Goal: Information Seeking & Learning: Compare options

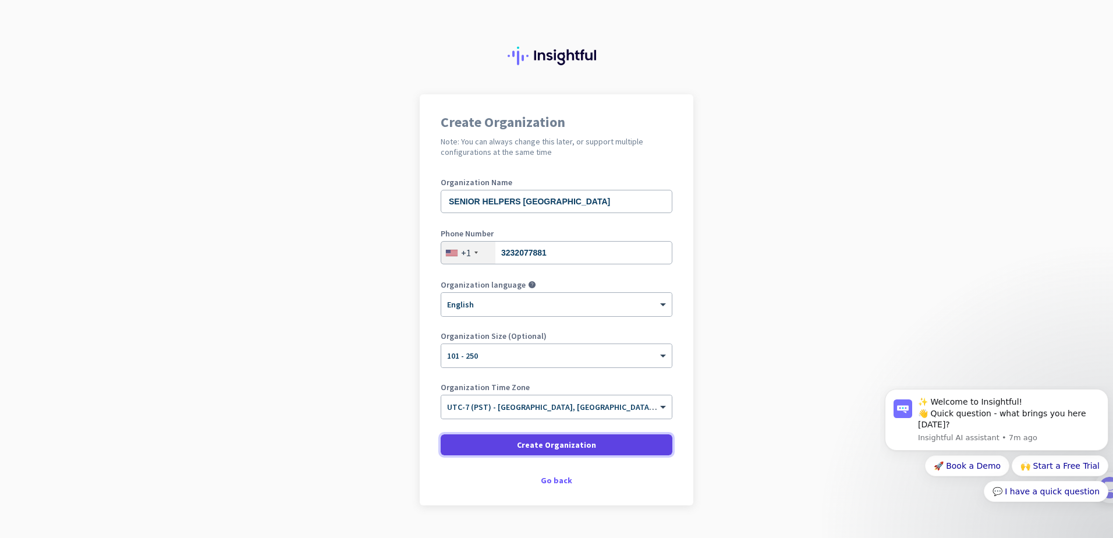
click at [539, 451] on span at bounding box center [557, 445] width 232 height 28
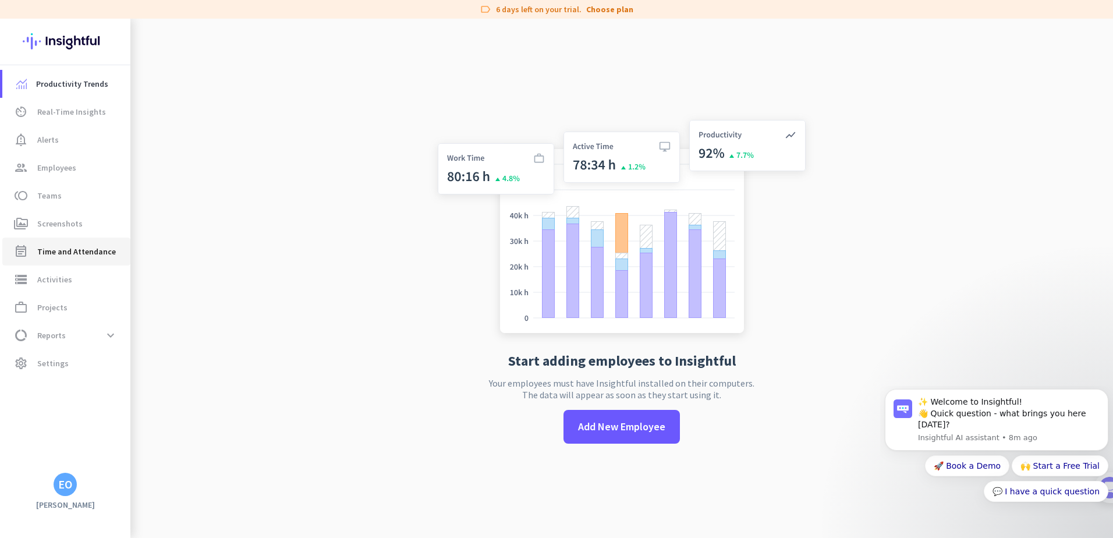
click at [34, 243] on link "event_note Time and Attendance" at bounding box center [66, 252] width 128 height 28
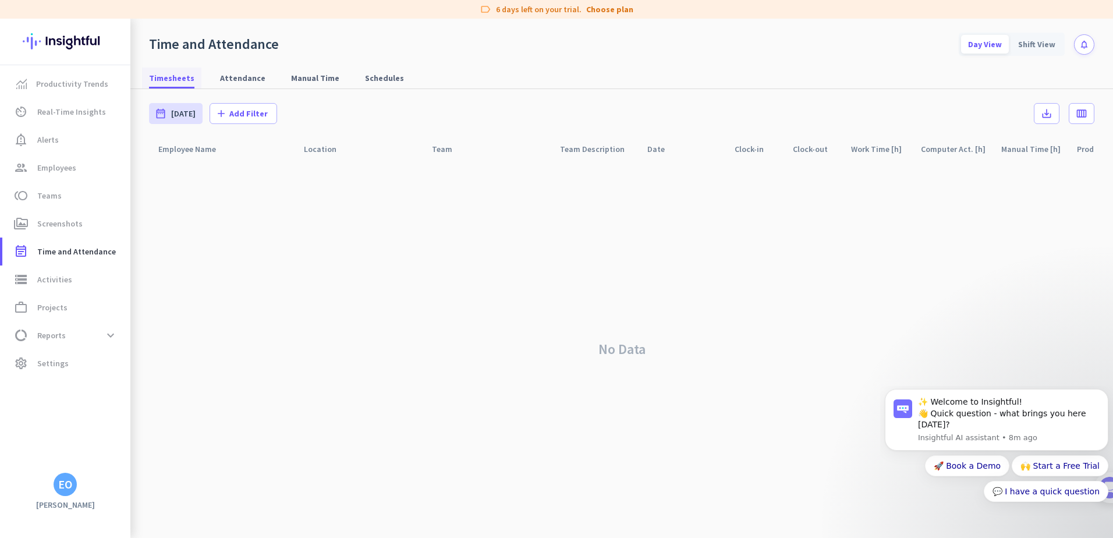
click at [164, 87] on span "Timesheets" at bounding box center [171, 78] width 45 height 21
click at [165, 80] on span "Timesheets" at bounding box center [171, 78] width 45 height 12
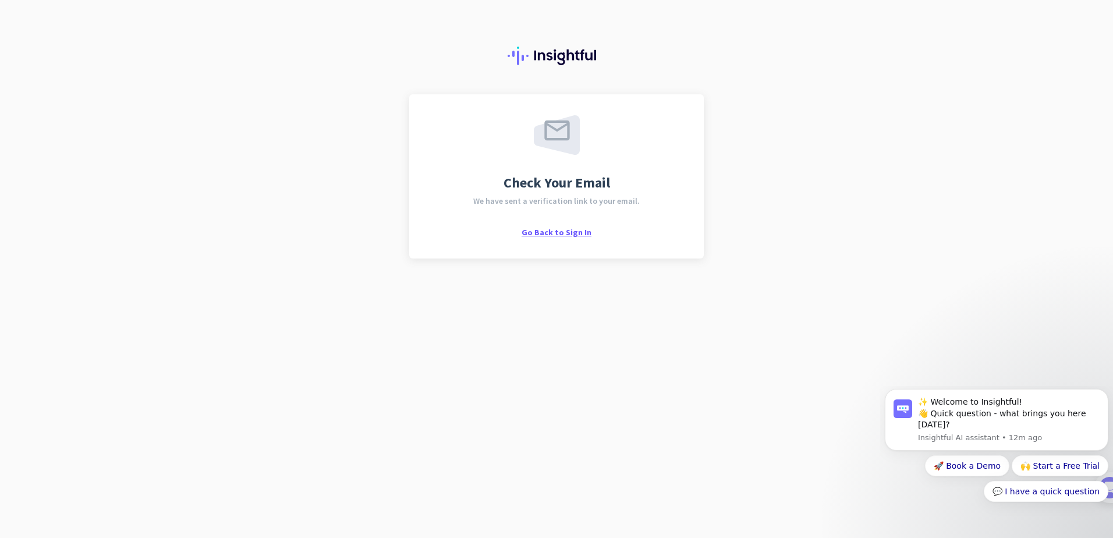
click at [561, 235] on span "Go Back to Sign In" at bounding box center [557, 232] width 70 height 10
click at [535, 233] on span "Go Back to Sign In" at bounding box center [557, 232] width 70 height 10
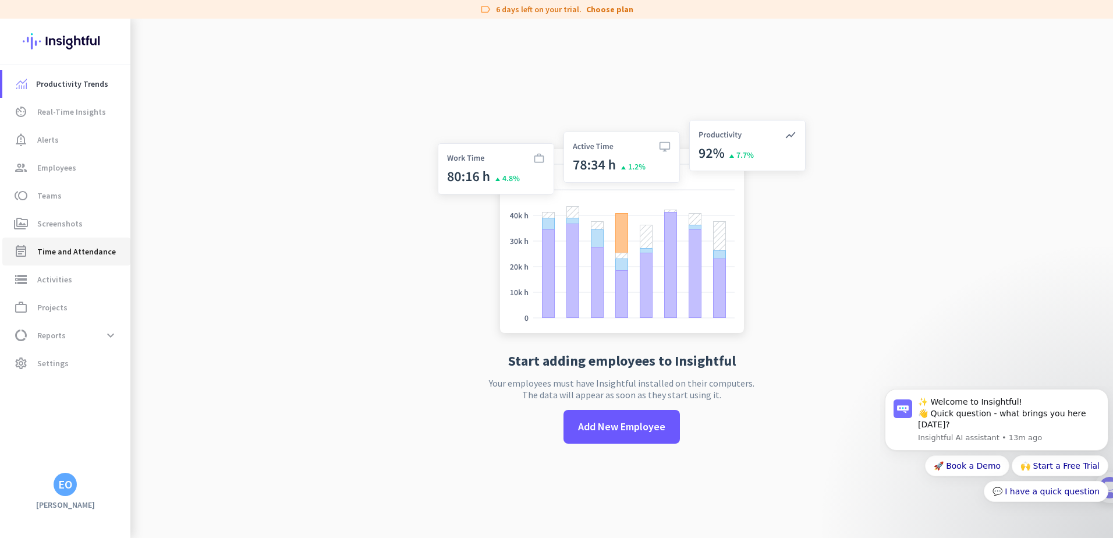
click at [57, 255] on span "Time and Attendance" at bounding box center [76, 251] width 79 height 14
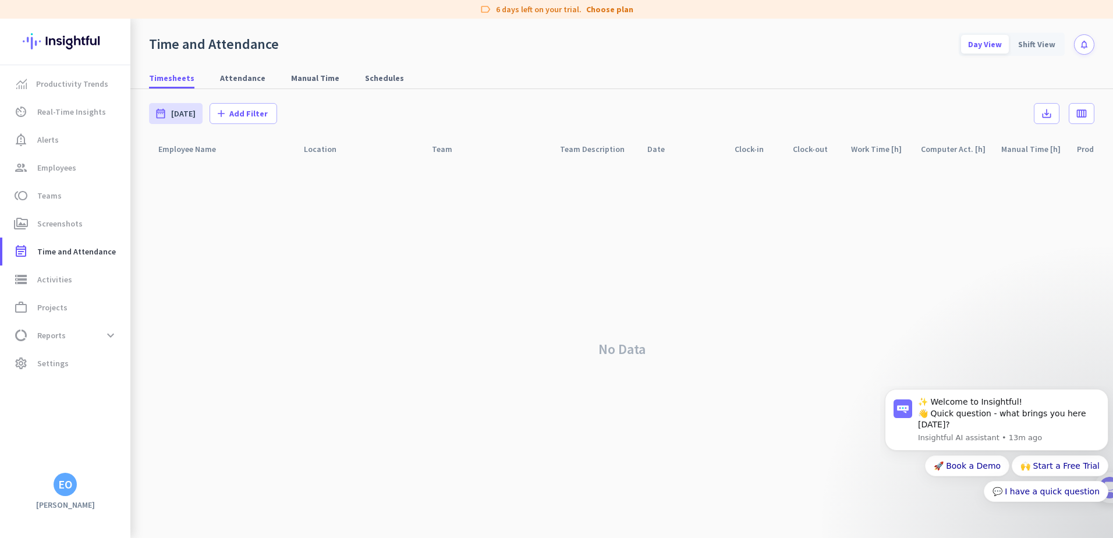
click at [198, 156] on div "Employee Name" at bounding box center [222, 149] width 146 height 22
click at [1071, 110] on span at bounding box center [1081, 114] width 24 height 28
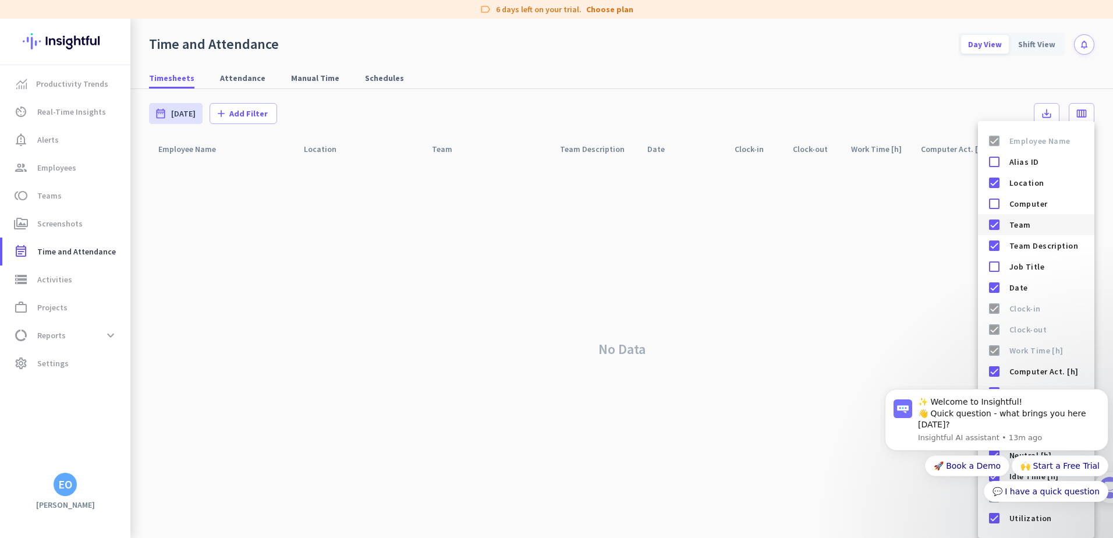
click at [999, 224] on div at bounding box center [994, 224] width 23 height 23
click at [999, 247] on div at bounding box center [994, 245] width 23 height 23
click at [991, 262] on div at bounding box center [994, 266] width 23 height 23
click at [997, 288] on div at bounding box center [994, 287] width 23 height 23
drag, startPoint x: 997, startPoint y: 288, endPoint x: 993, endPoint y: 282, distance: 7.1
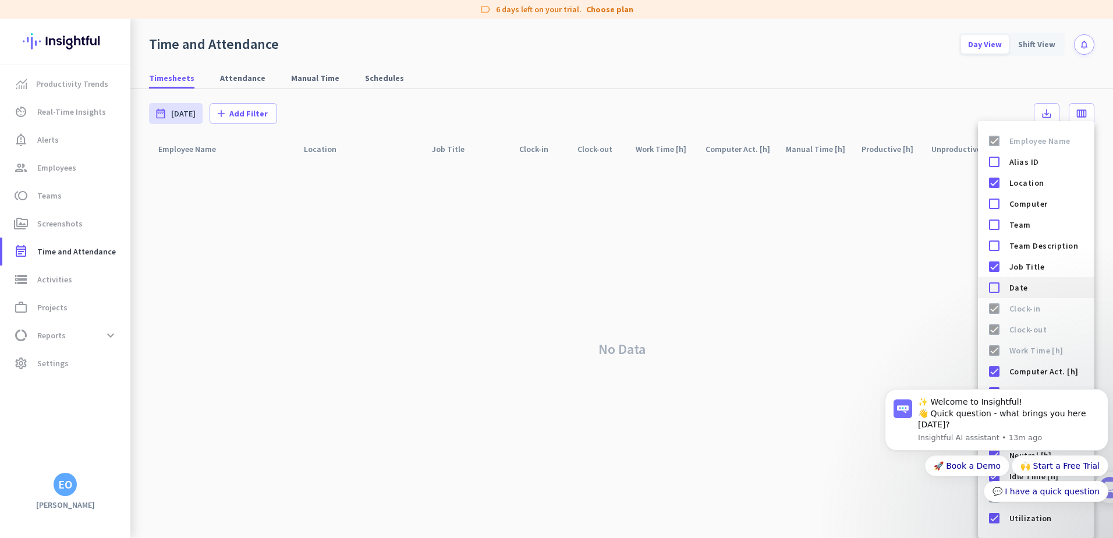
click at [993, 282] on div at bounding box center [994, 287] width 23 height 23
click at [1039, 132] on mat-list-option "Employee Name" at bounding box center [1036, 140] width 116 height 21
click at [1000, 520] on body "✨ Welcome to Insightful! 👋 Quick question - what brings you here [DATE]? Insigh…" at bounding box center [997, 466] width 224 height 151
click at [1001, 513] on body "✨ Welcome to Insightful! 👋 Quick question - what brings you here [DATE]? Insigh…" at bounding box center [997, 466] width 224 height 151
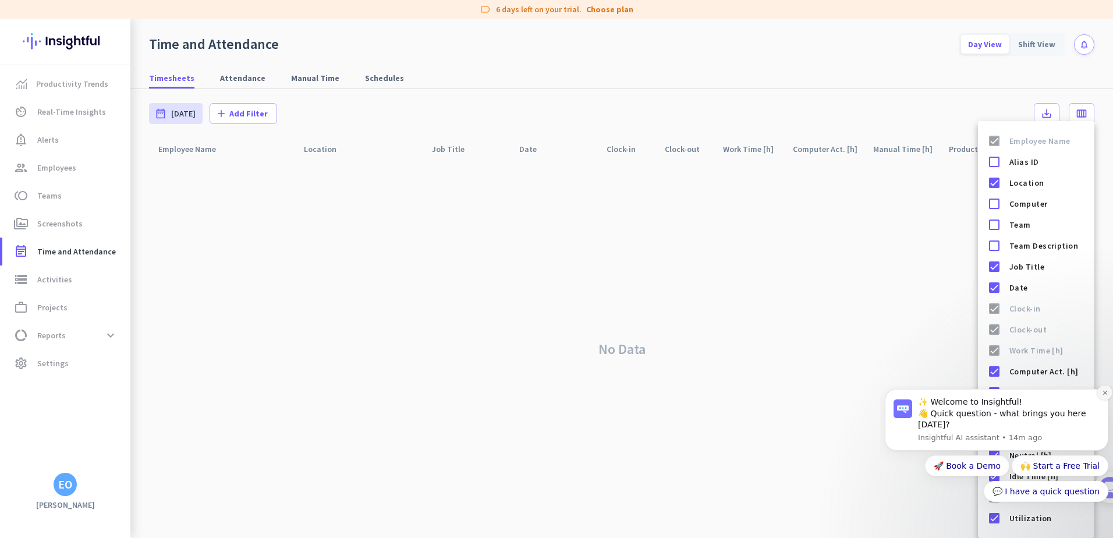
click at [1102, 396] on icon "Dismiss notification" at bounding box center [1105, 392] width 6 height 6
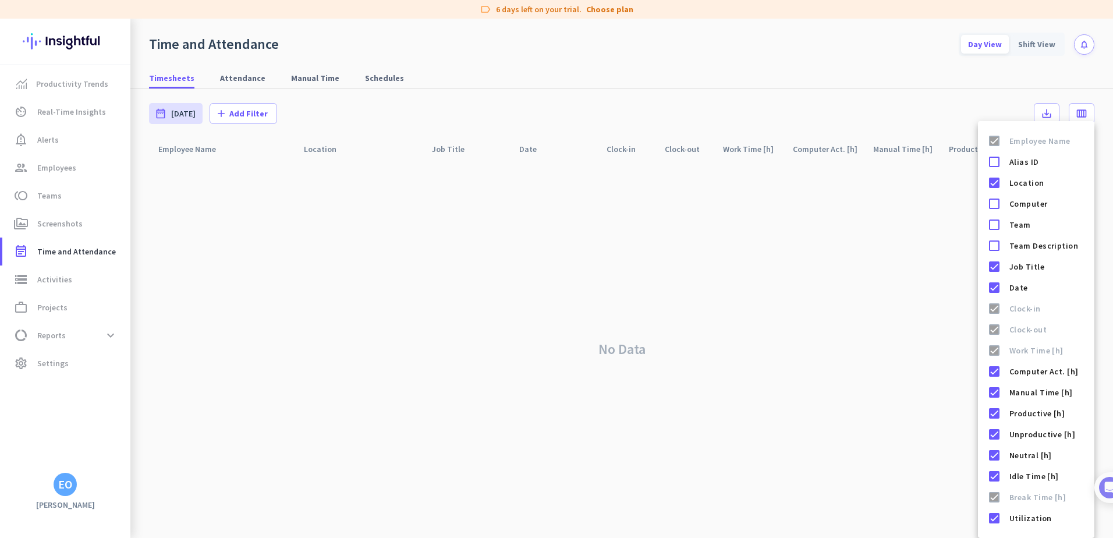
click at [934, 446] on div at bounding box center [556, 269] width 1113 height 538
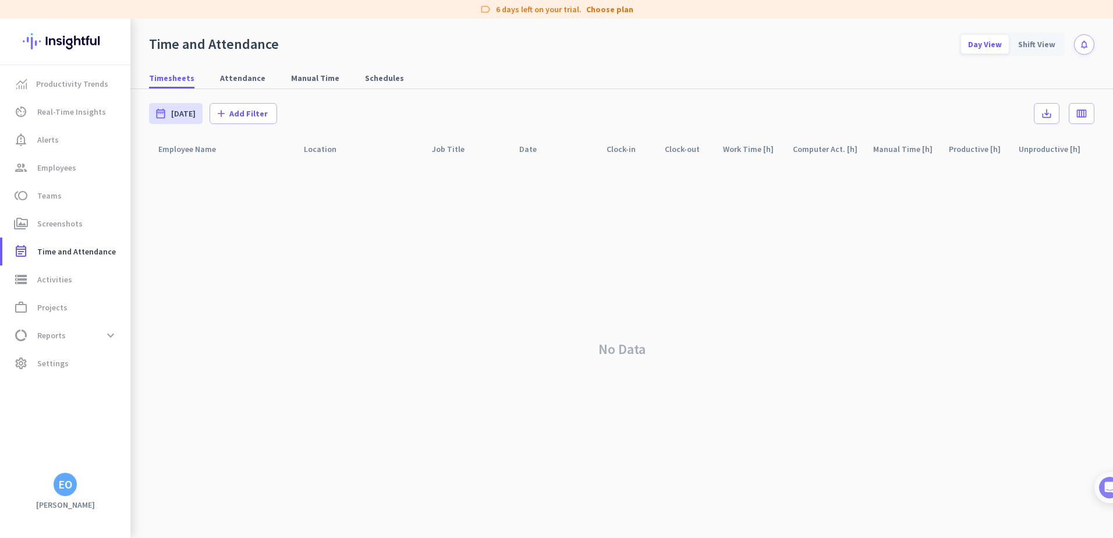
click at [61, 382] on div "Productivity Trends av_timer Real-Time Insights notification_important Alerts g…" at bounding box center [65, 268] width 130 height 407
click at [54, 355] on link "settings Settings" at bounding box center [66, 363] width 128 height 28
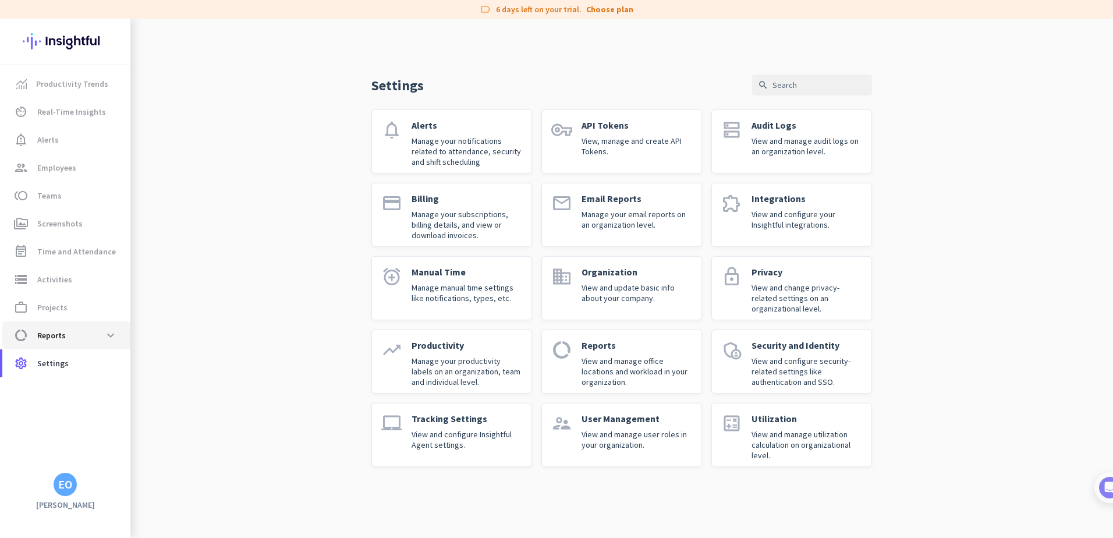
click at [44, 335] on span "Reports" at bounding box center [51, 335] width 29 height 14
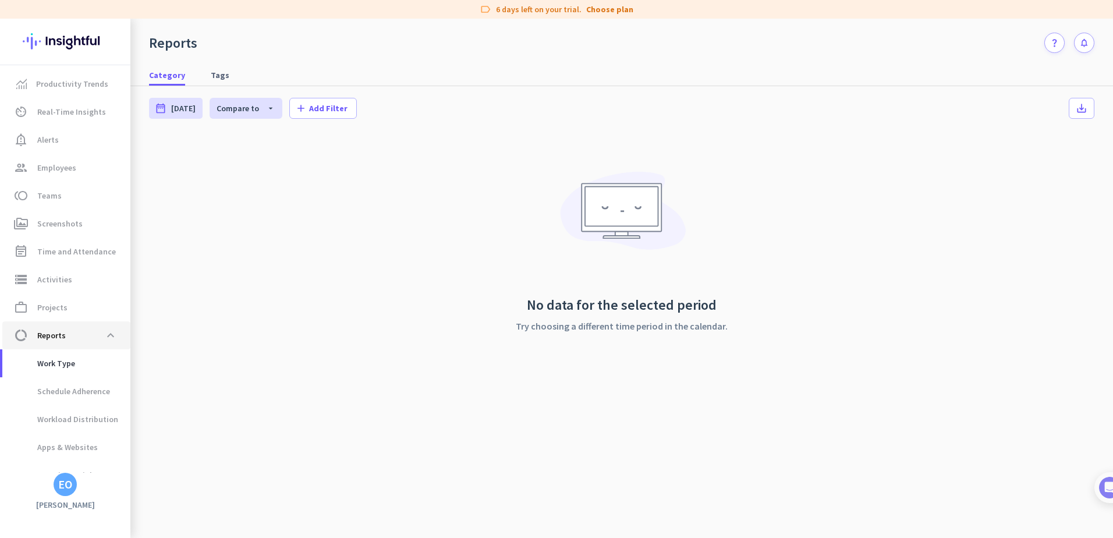
scroll to position [16, 0]
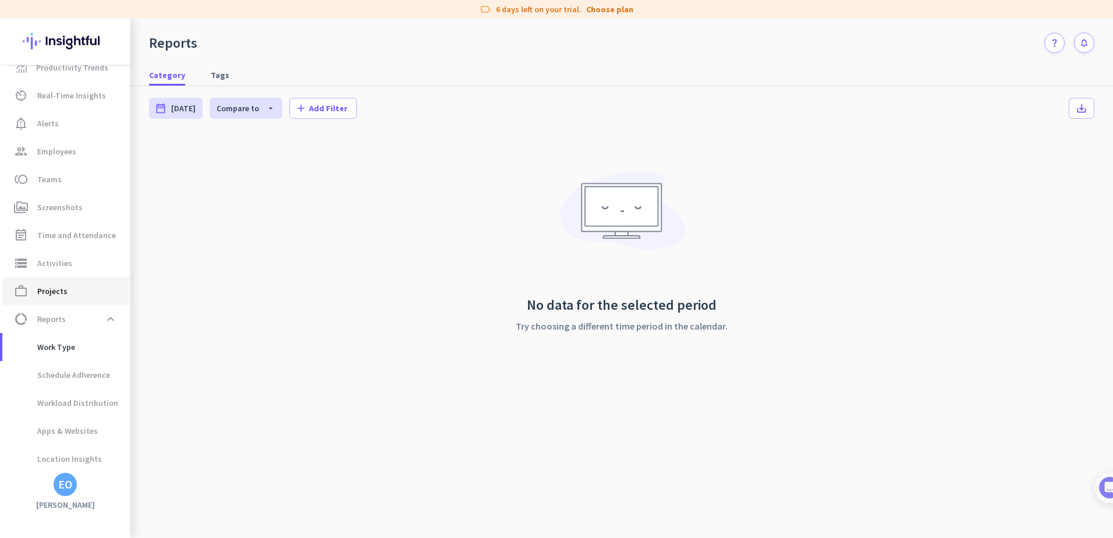
click at [58, 292] on span "Projects" at bounding box center [52, 291] width 30 height 14
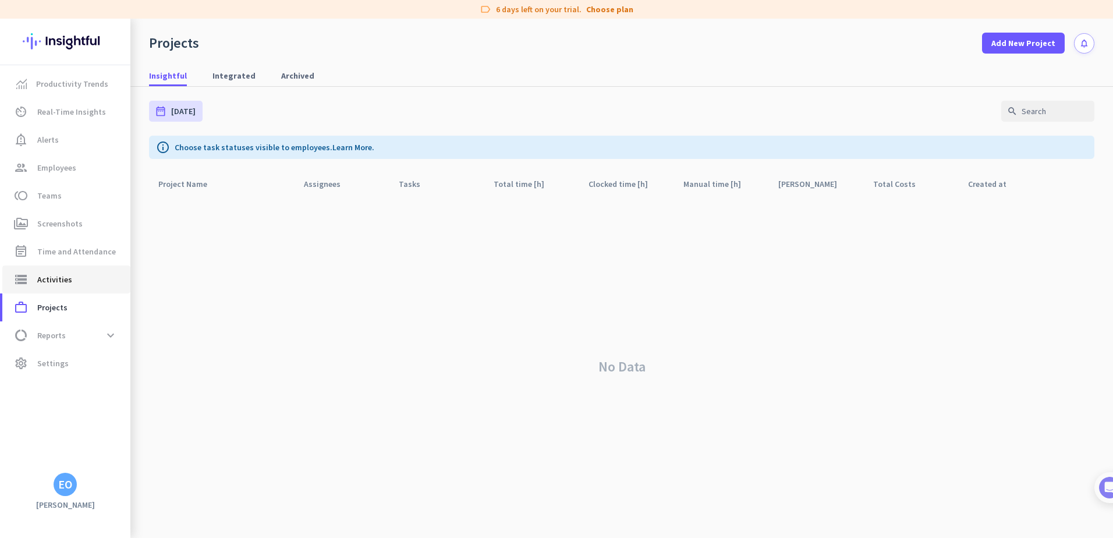
click at [60, 275] on span "Activities" at bounding box center [54, 279] width 35 height 14
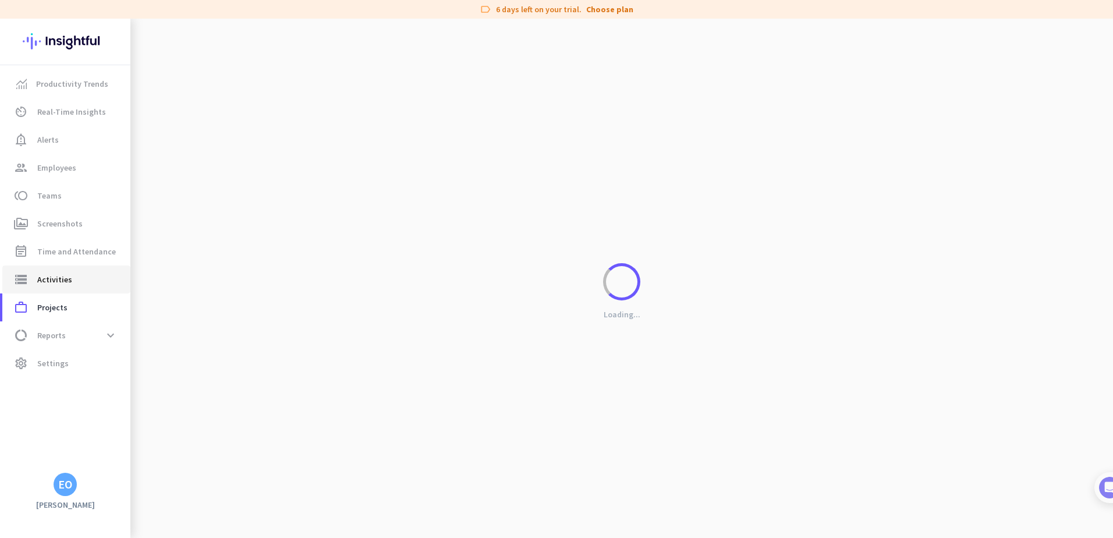
type input "[DATE]"
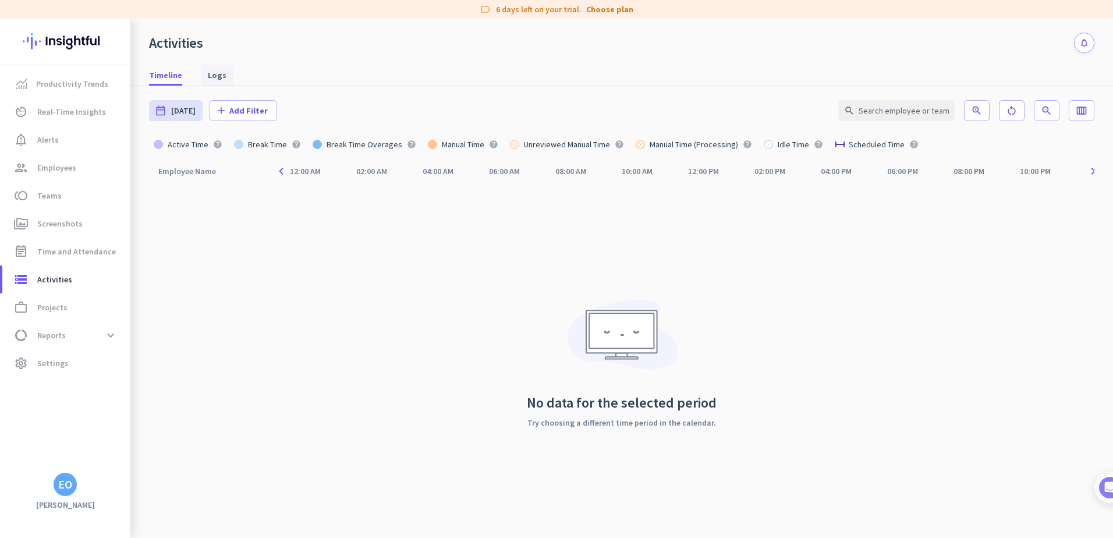
click at [205, 84] on link "Logs" at bounding box center [217, 75] width 33 height 21
type input "[DATE] - [DATE]"
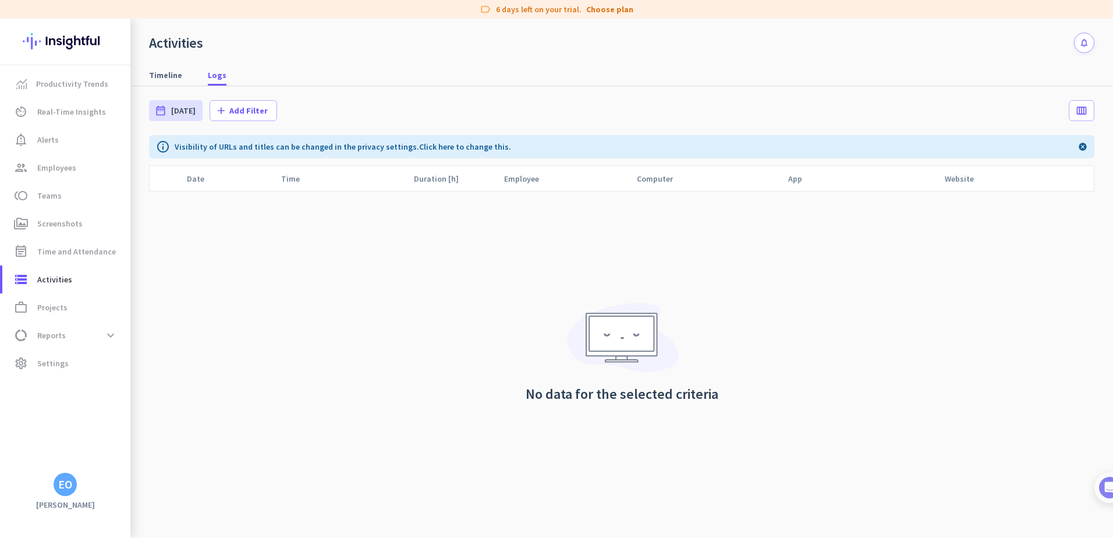
click at [65, 484] on div "EO" at bounding box center [65, 485] width 14 height 12
click at [119, 402] on span "Personal Settings" at bounding box center [127, 399] width 70 height 10
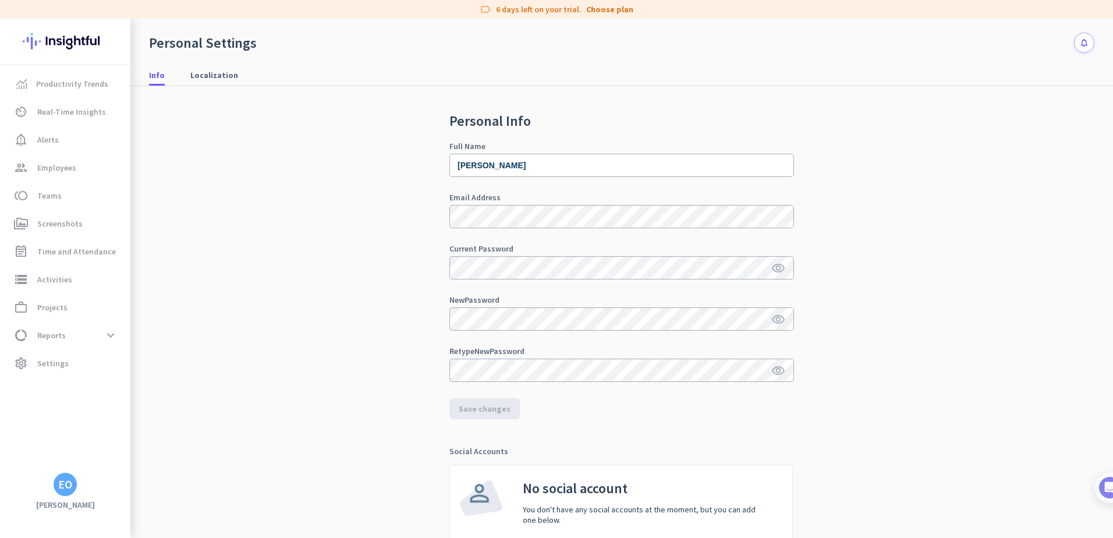
click at [224, 322] on div "Personal Info Full Name [PERSON_NAME] Email Address Current Password visibility…" at bounding box center [621, 345] width 945 height 519
click at [1082, 46] on button "notifications" at bounding box center [1084, 43] width 20 height 20
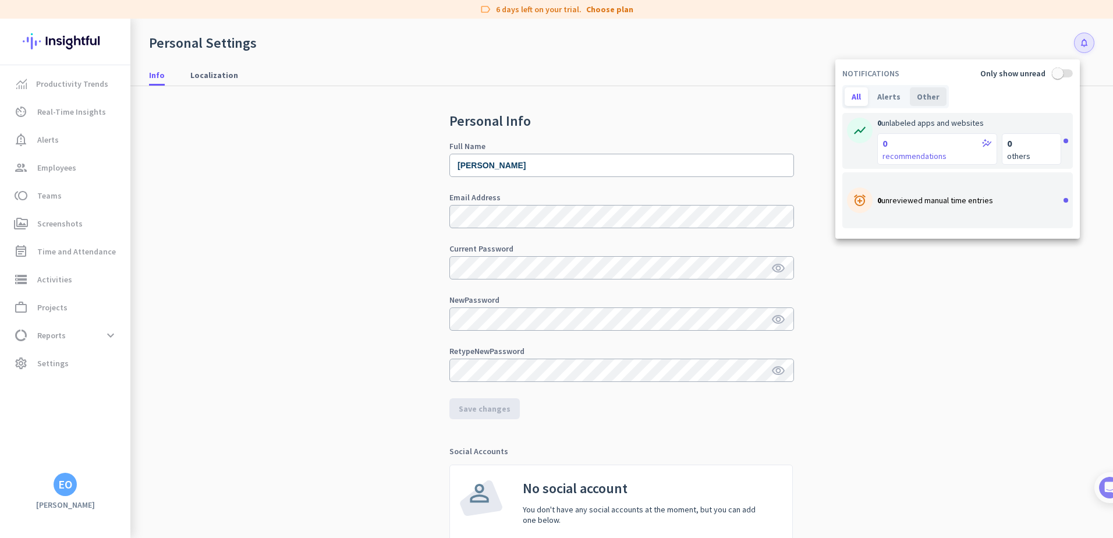
click at [914, 94] on div "Other" at bounding box center [928, 96] width 37 height 19
click at [62, 361] on div at bounding box center [556, 269] width 1113 height 538
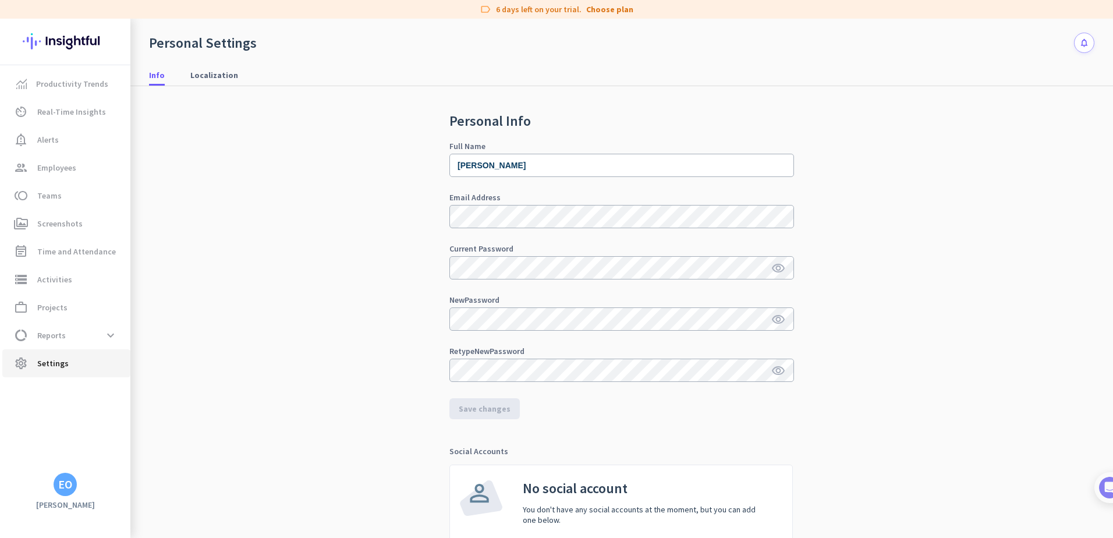
click at [62, 361] on span "Settings" at bounding box center [52, 363] width 31 height 14
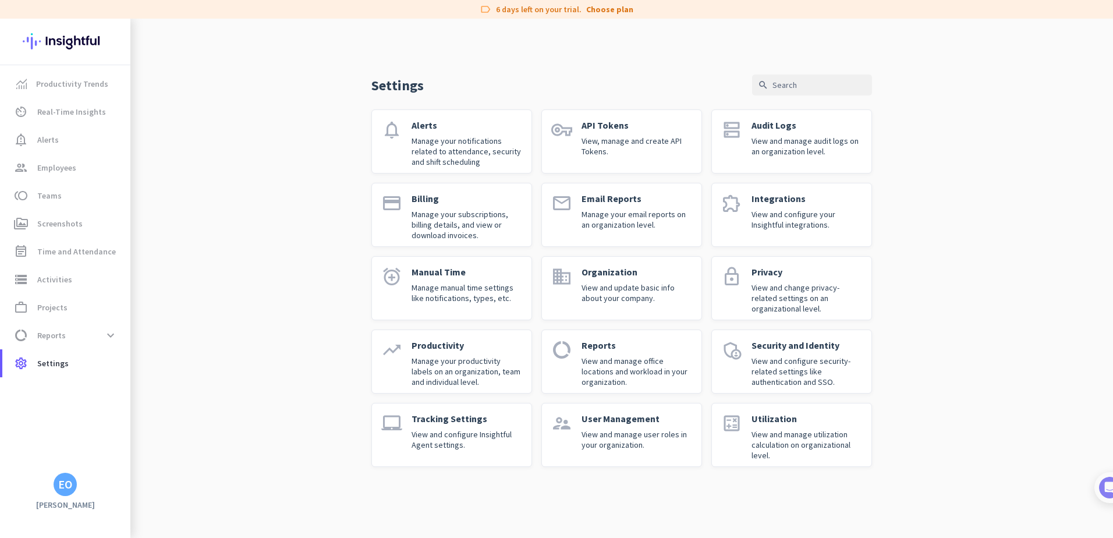
click at [409, 218] on link "payment Billing Manage your subscriptions, billing details, and view or downloa…" at bounding box center [451, 215] width 161 height 64
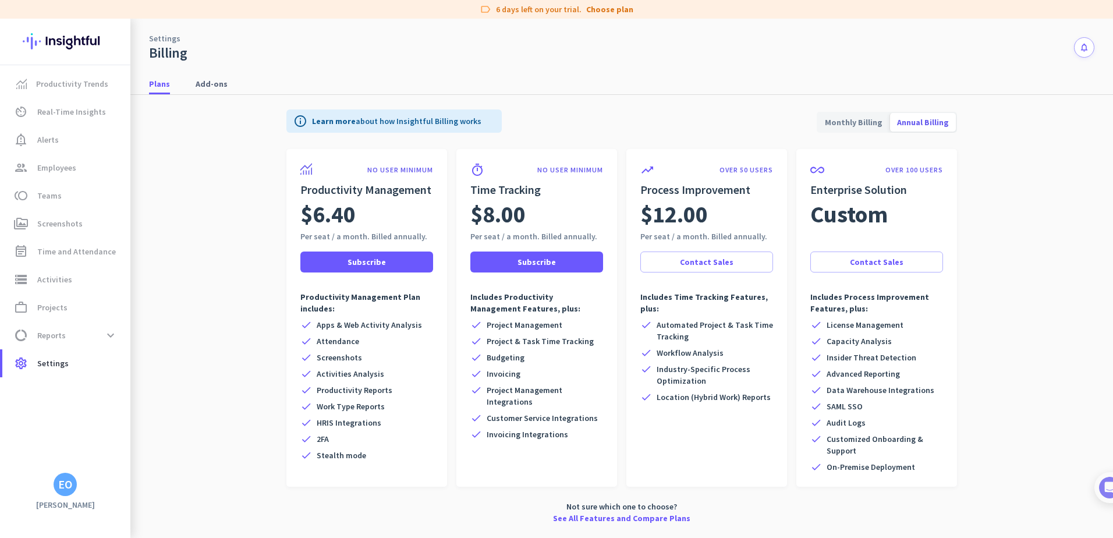
click at [711, 49] on div "Settings Billing notifications" at bounding box center [621, 40] width 983 height 43
click at [1052, 139] on app-billing-plan-tab "info Learn more about how Insightful Billing works Monthly Billing Annual Billi…" at bounding box center [621, 314] width 945 height 438
click at [1047, 141] on app-billing-plan-tab "info Learn more about how Insightful Billing works Monthly Billing Annual Billi…" at bounding box center [621, 314] width 945 height 438
click at [585, 518] on link "See All Features and Compare Plans" at bounding box center [621, 518] width 137 height 12
